Goal: Find specific page/section: Find specific page/section

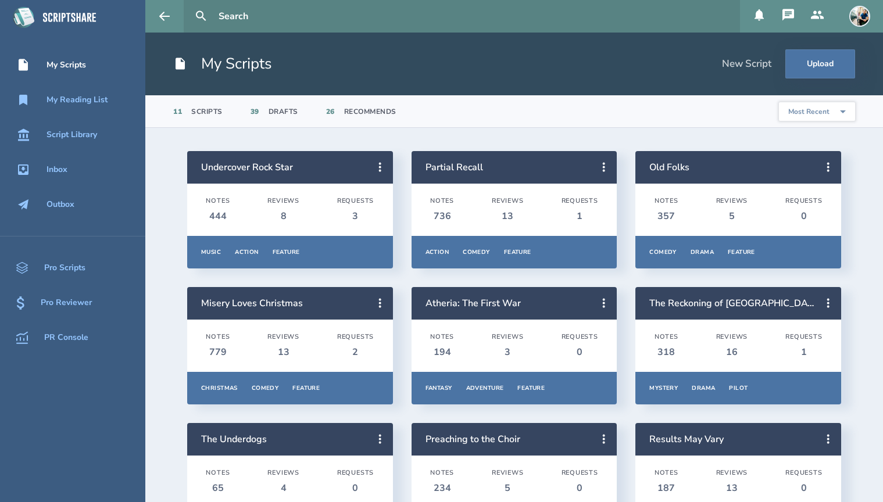
click at [268, 14] on input "text" at bounding box center [474, 16] width 521 height 33
click at [188, 3] on button at bounding box center [201, 16] width 26 height 26
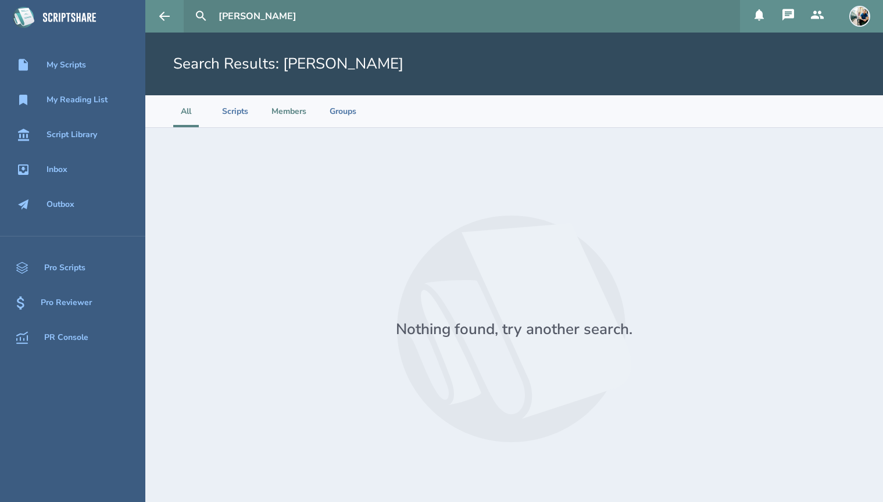
click at [286, 107] on li "Members" at bounding box center [288, 111] width 35 height 32
click at [270, 16] on input "[PERSON_NAME]" at bounding box center [474, 16] width 521 height 33
click at [188, 3] on button at bounding box center [201, 16] width 26 height 26
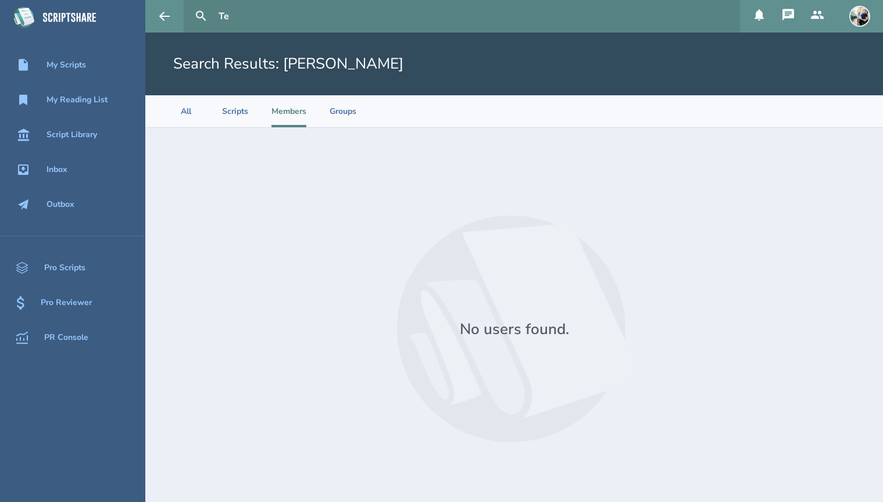
type input "T"
type input "[PERSON_NAME]"
click at [188, 3] on button at bounding box center [201, 16] width 26 height 26
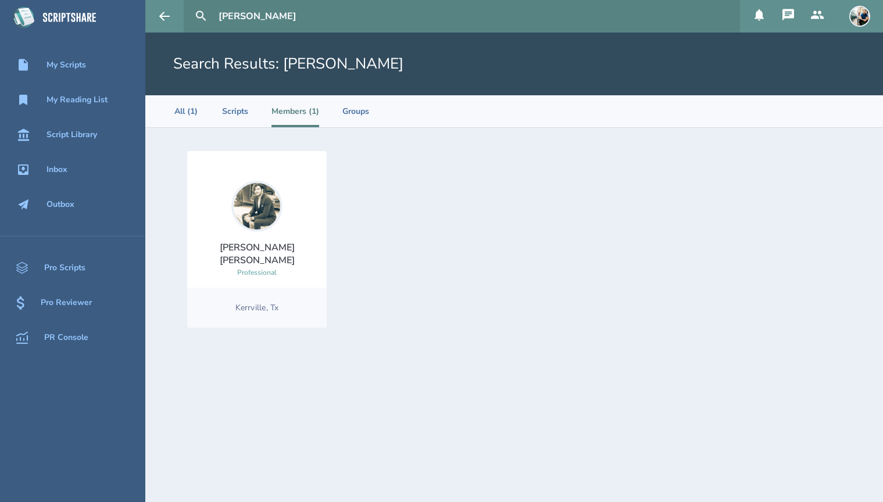
click at [249, 223] on img at bounding box center [256, 206] width 51 height 51
